Goal: Navigation & Orientation: Find specific page/section

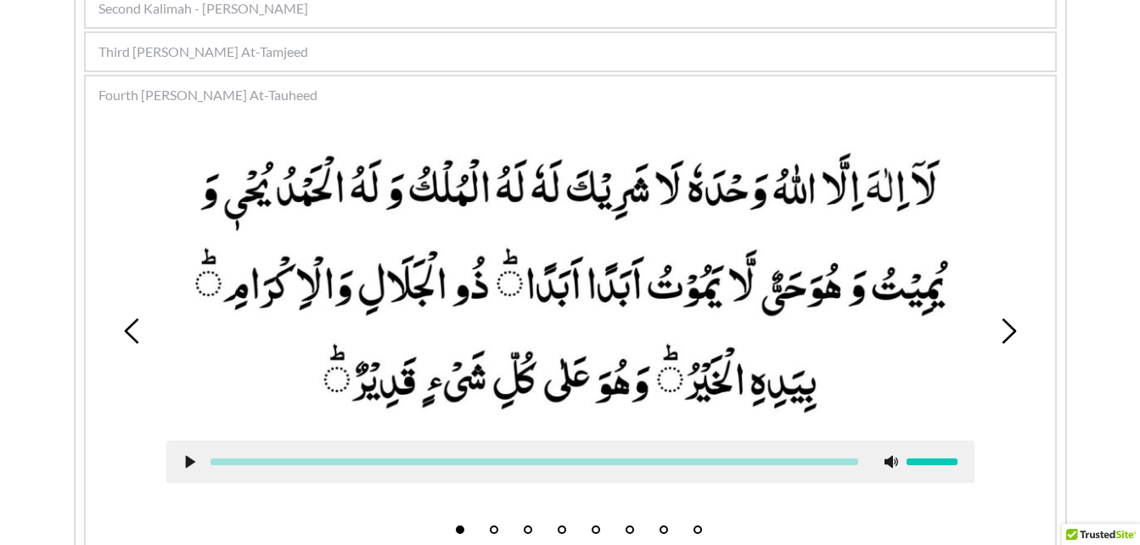
scroll to position [458, 0]
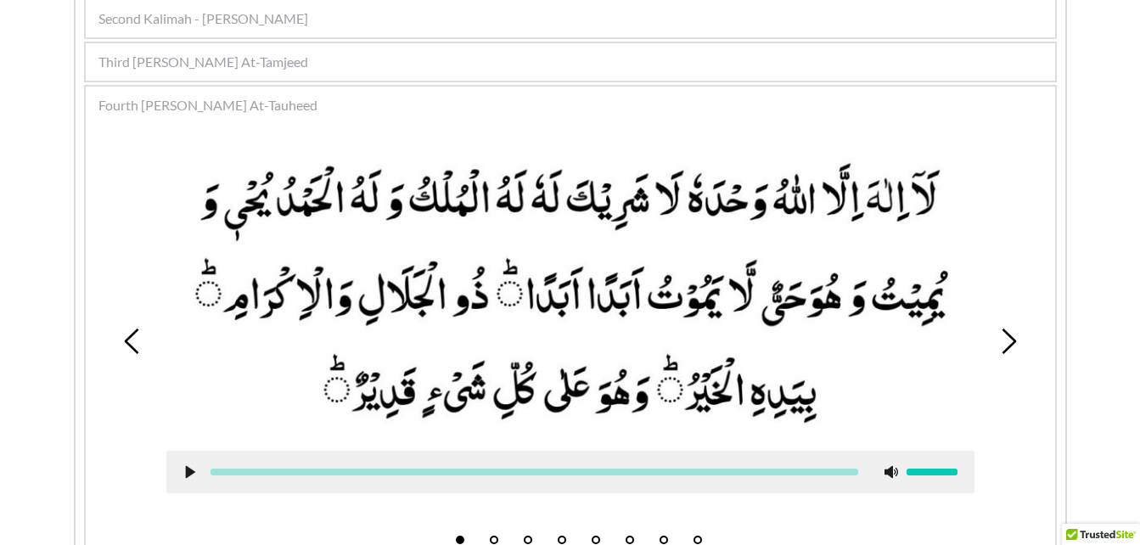
click at [1011, 344] on use at bounding box center [1009, 341] width 14 height 25
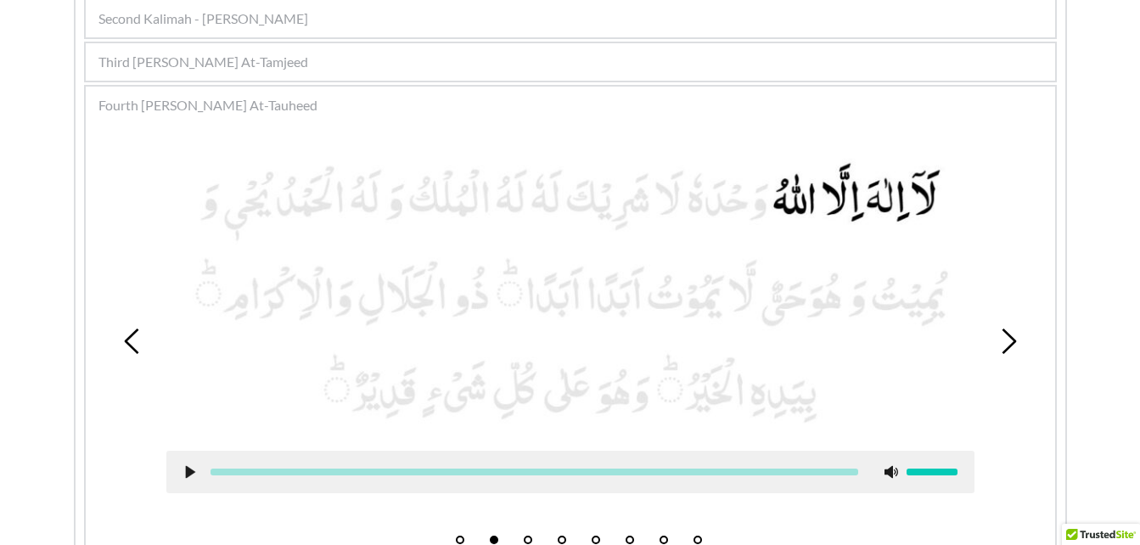
click at [1011, 344] on use at bounding box center [1009, 341] width 14 height 25
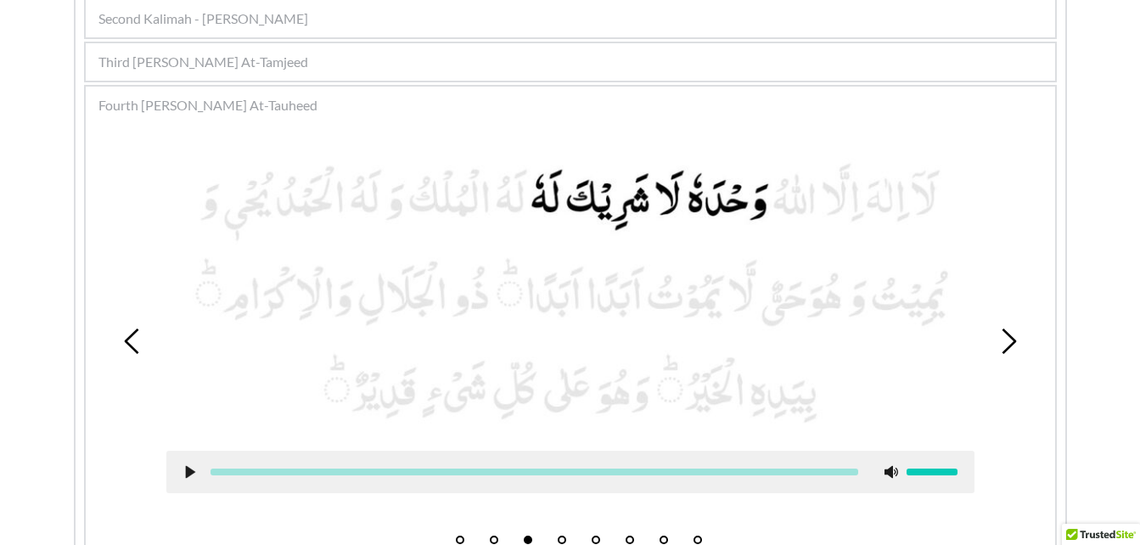
click at [1011, 344] on use at bounding box center [1009, 341] width 14 height 25
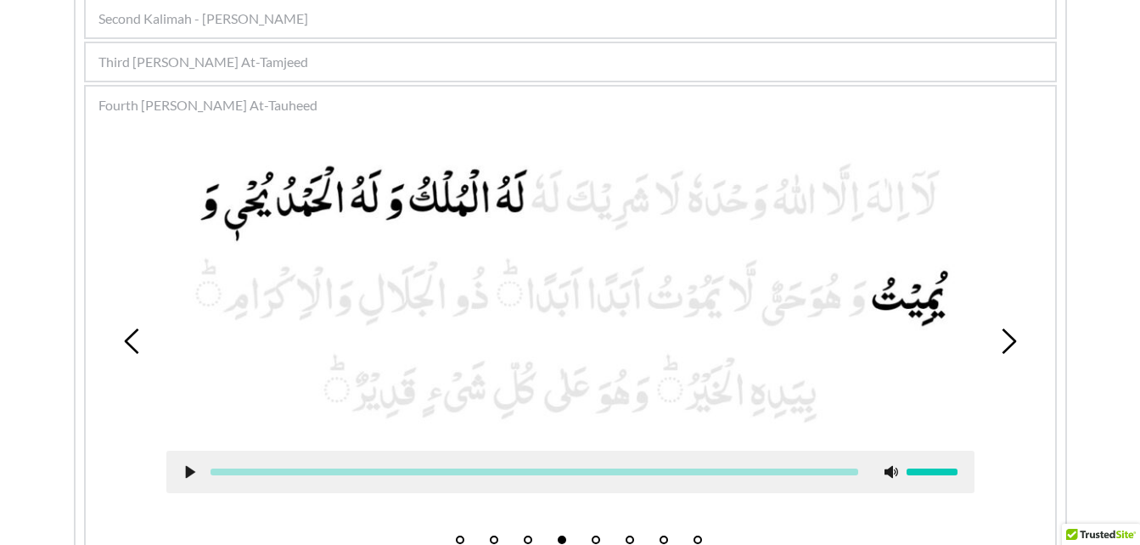
click at [194, 469] on icon at bounding box center [190, 472] width 14 height 14
click at [194, 469] on use at bounding box center [189, 472] width 11 height 13
click at [192, 475] on icon at bounding box center [190, 472] width 14 height 14
click at [177, 468] on div at bounding box center [570, 472] width 808 height 42
click at [193, 472] on use at bounding box center [189, 472] width 11 height 13
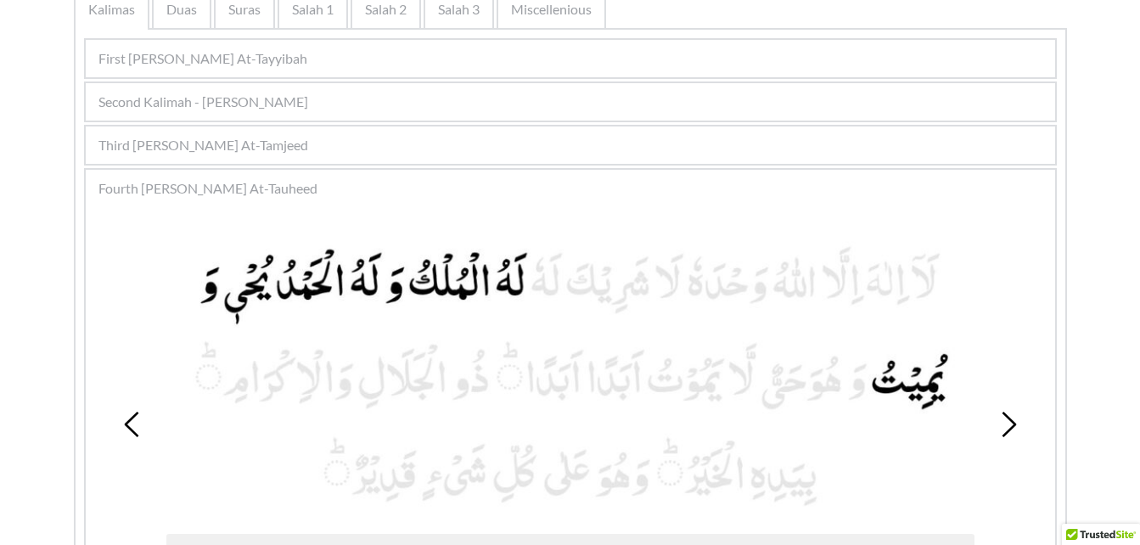
scroll to position [373, 0]
click at [997, 422] on icon at bounding box center [1008, 425] width 25 height 25
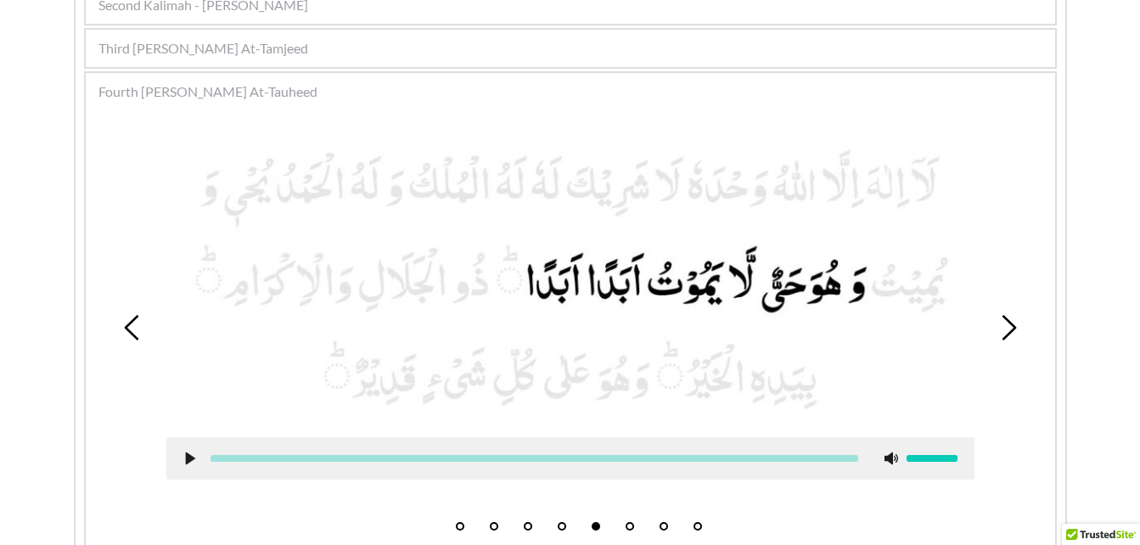
scroll to position [472, 0]
click at [183, 452] on icon at bounding box center [190, 458] width 14 height 14
click at [183, 461] on icon at bounding box center [190, 458] width 14 height 14
